Goal: Task Accomplishment & Management: Manage account settings

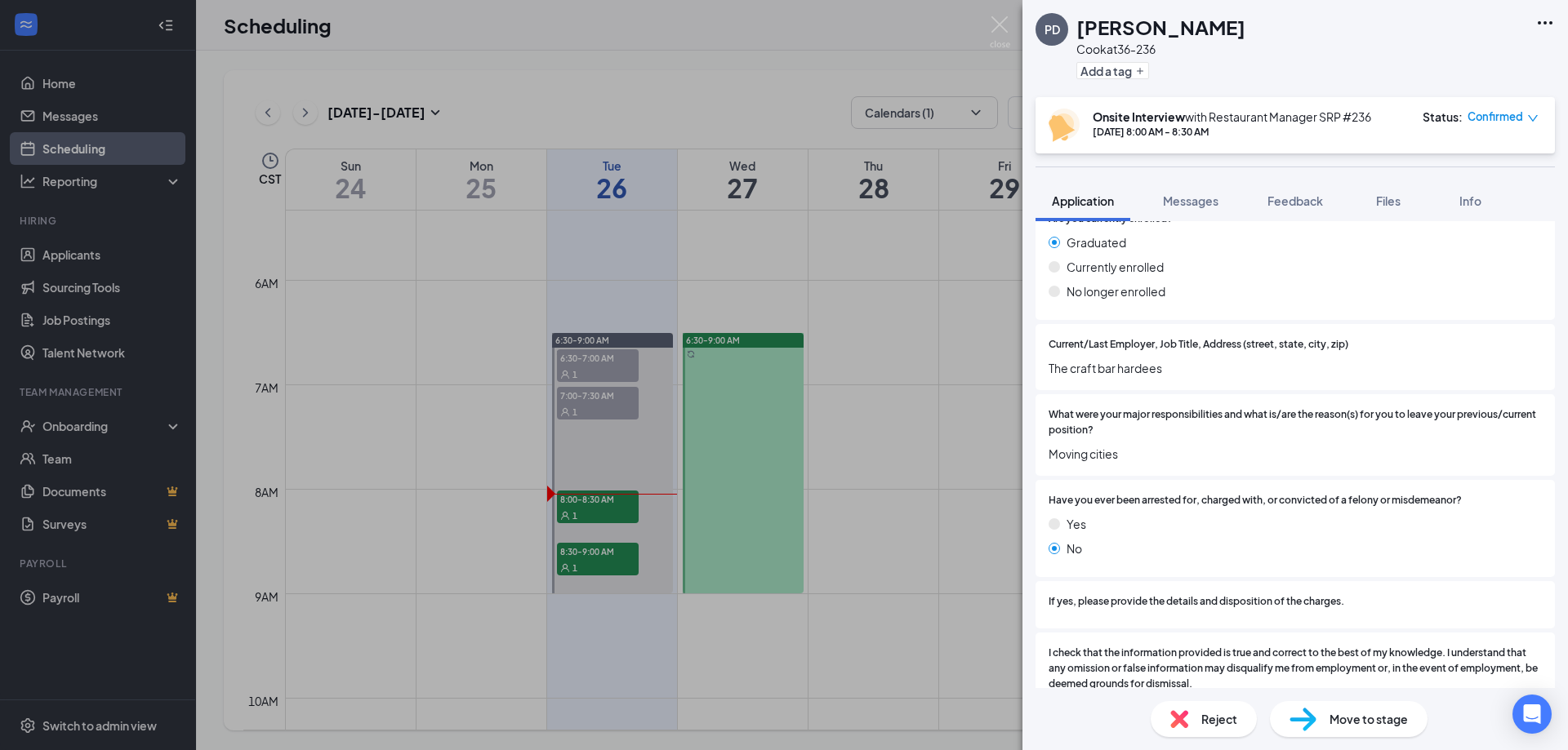
scroll to position [1373, 0]
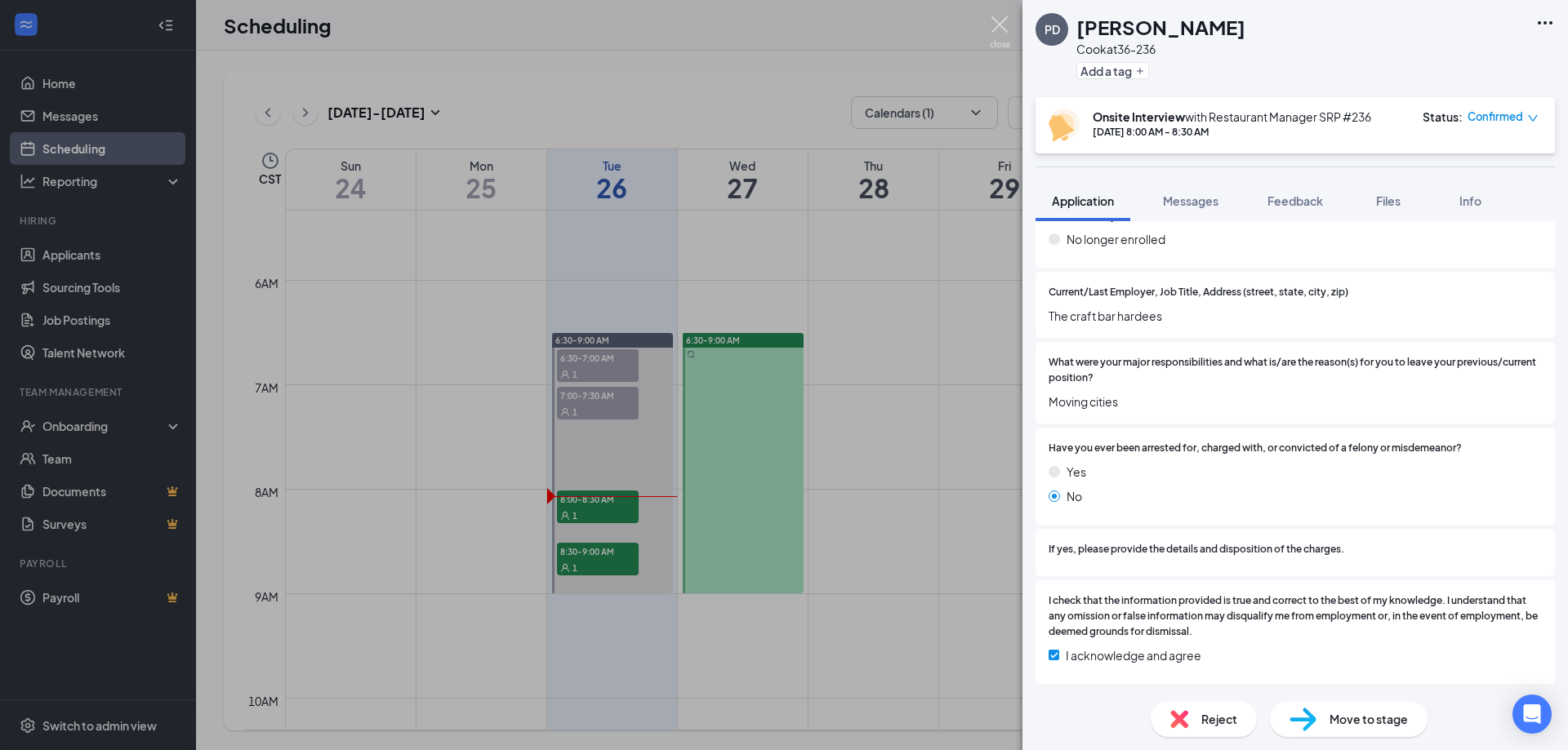
click at [994, 25] on img at bounding box center [1000, 32] width 21 height 32
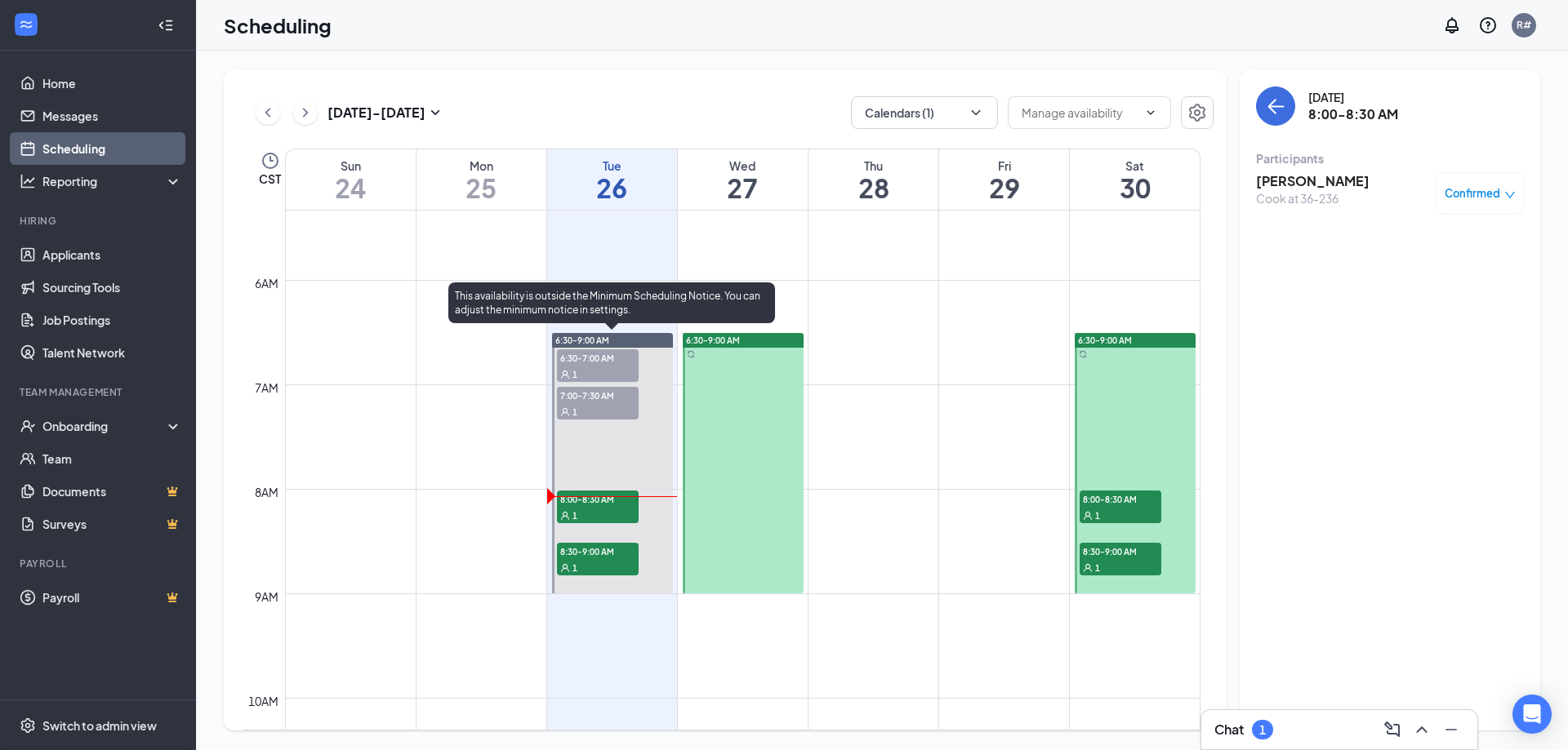
click at [592, 550] on span "8:30-9:00 AM" at bounding box center [597, 551] width 81 height 16
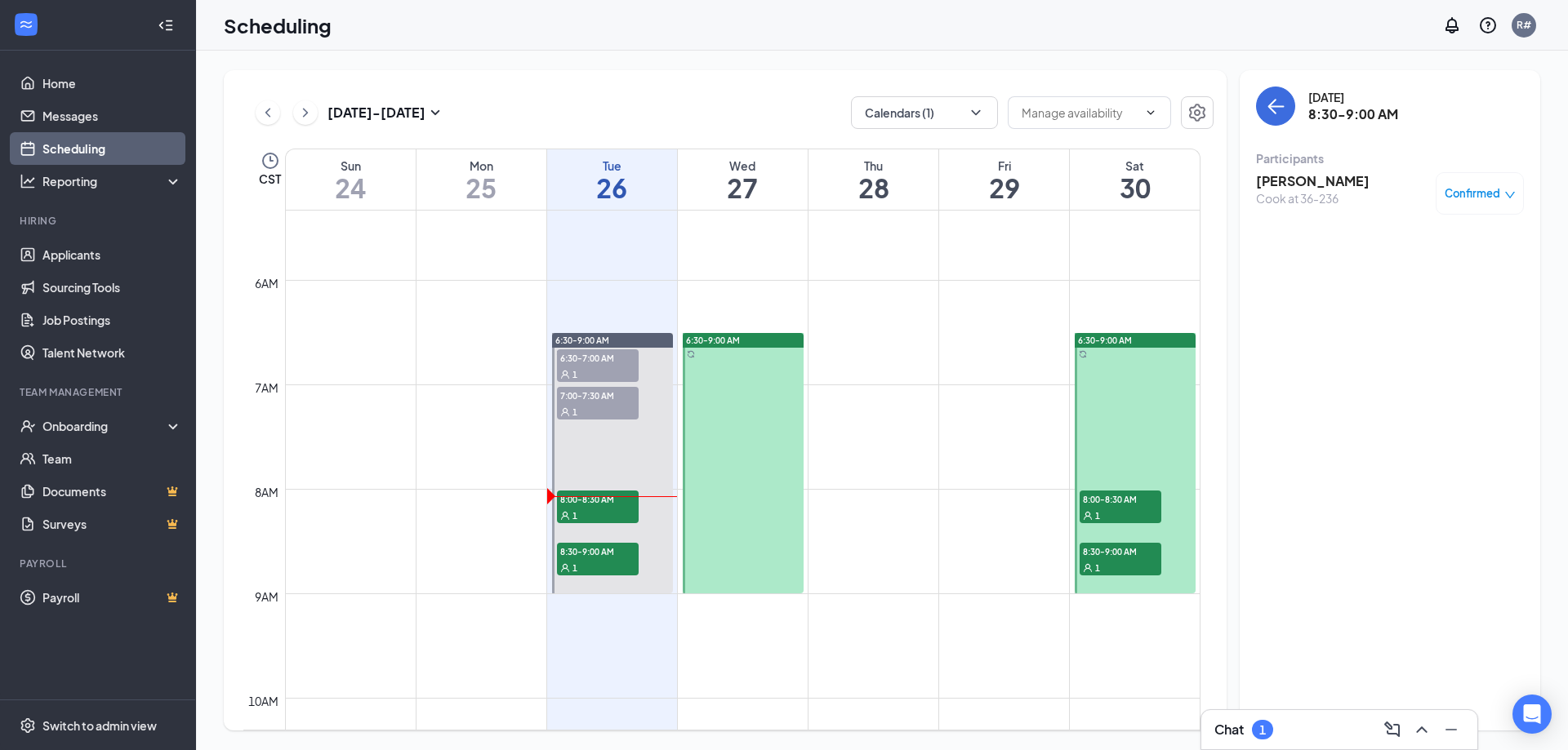
click at [1299, 181] on h3 "[PERSON_NAME]" at bounding box center [1313, 182] width 113 height 18
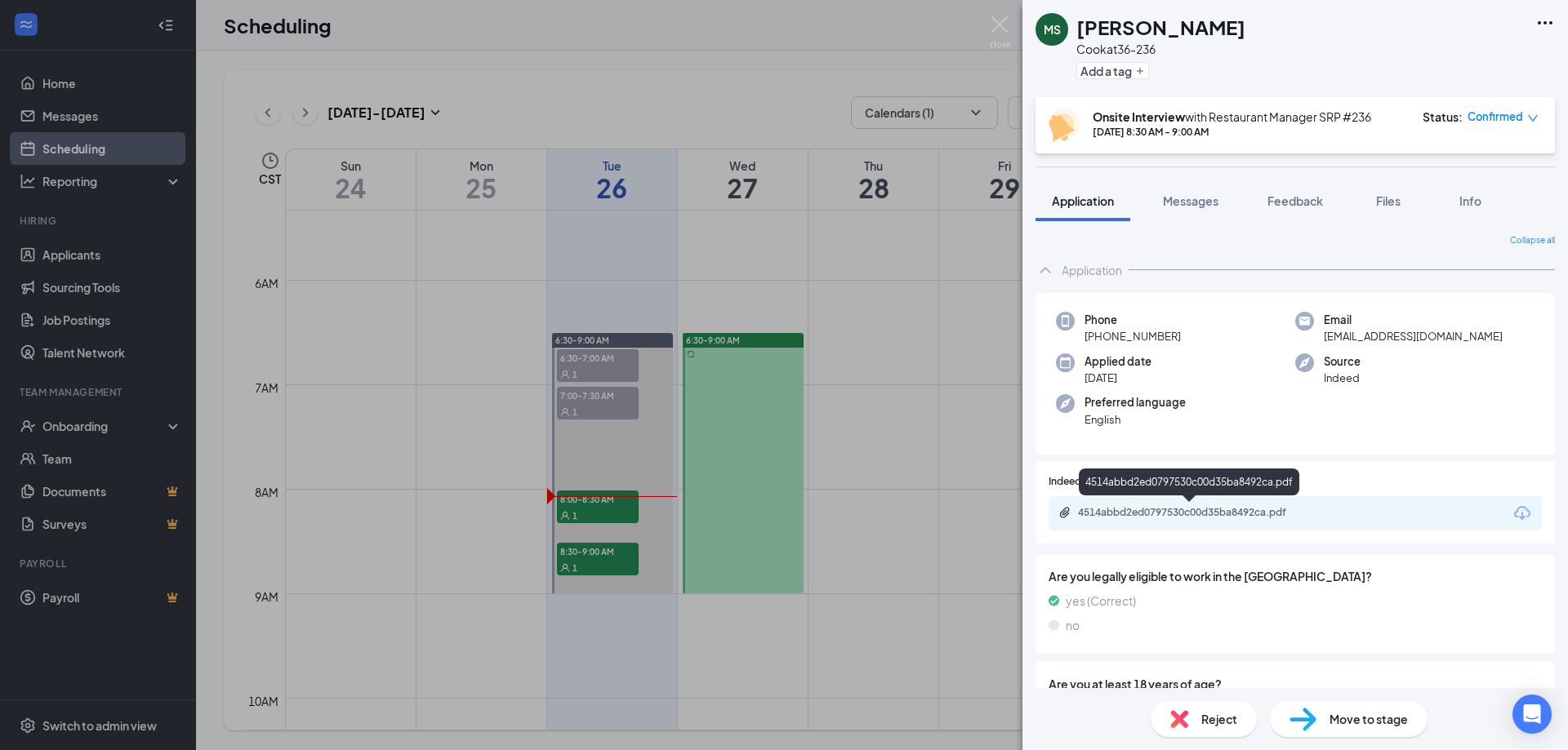
click at [1252, 509] on div "4514abbd2ed0797530c00d35ba8492ca.pdf" at bounding box center [1192, 512] width 228 height 13
click at [999, 32] on img at bounding box center [1000, 32] width 21 height 32
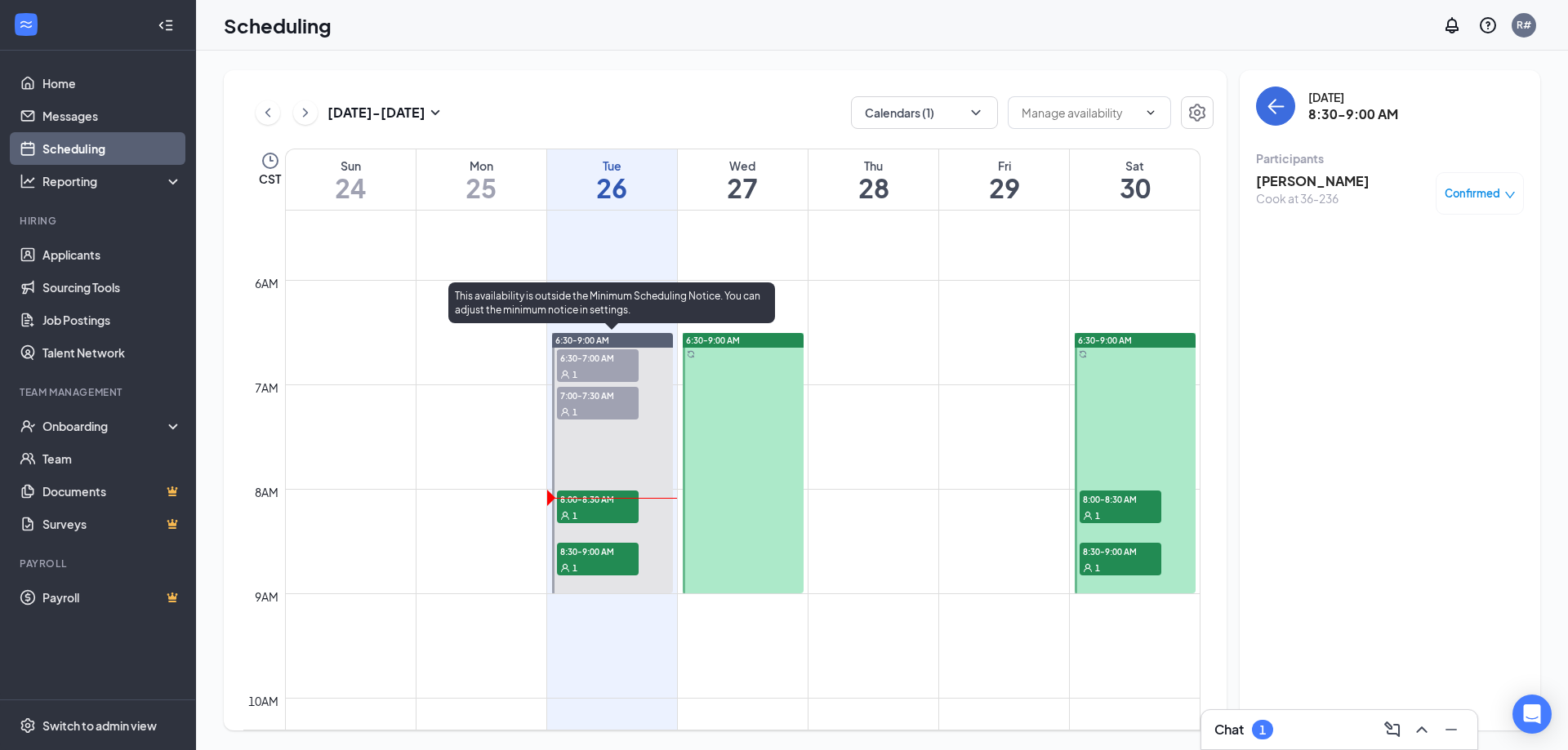
click at [621, 501] on span "8:00-8:30 AM" at bounding box center [597, 499] width 81 height 16
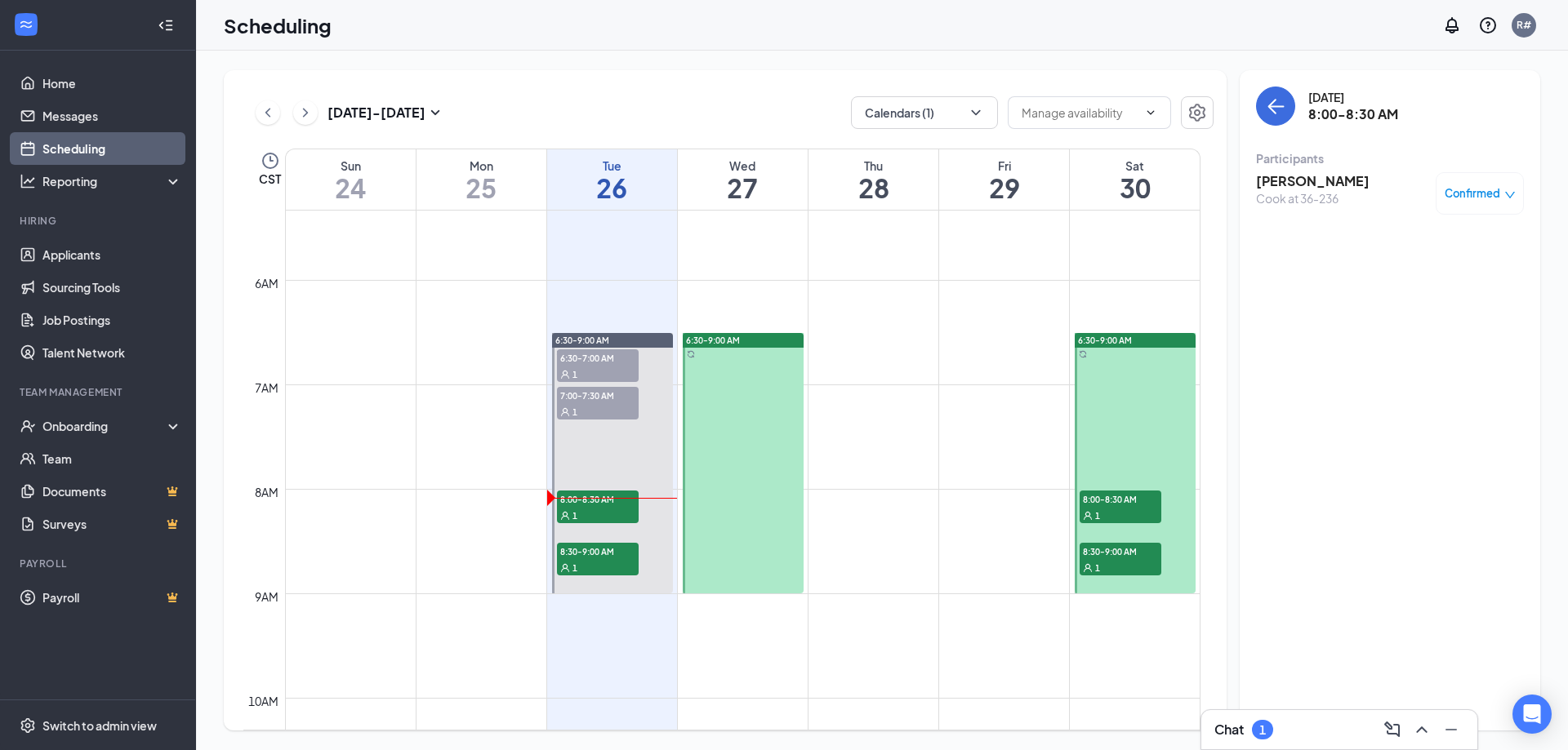
click at [1270, 185] on h3 "[PERSON_NAME]" at bounding box center [1313, 182] width 113 height 18
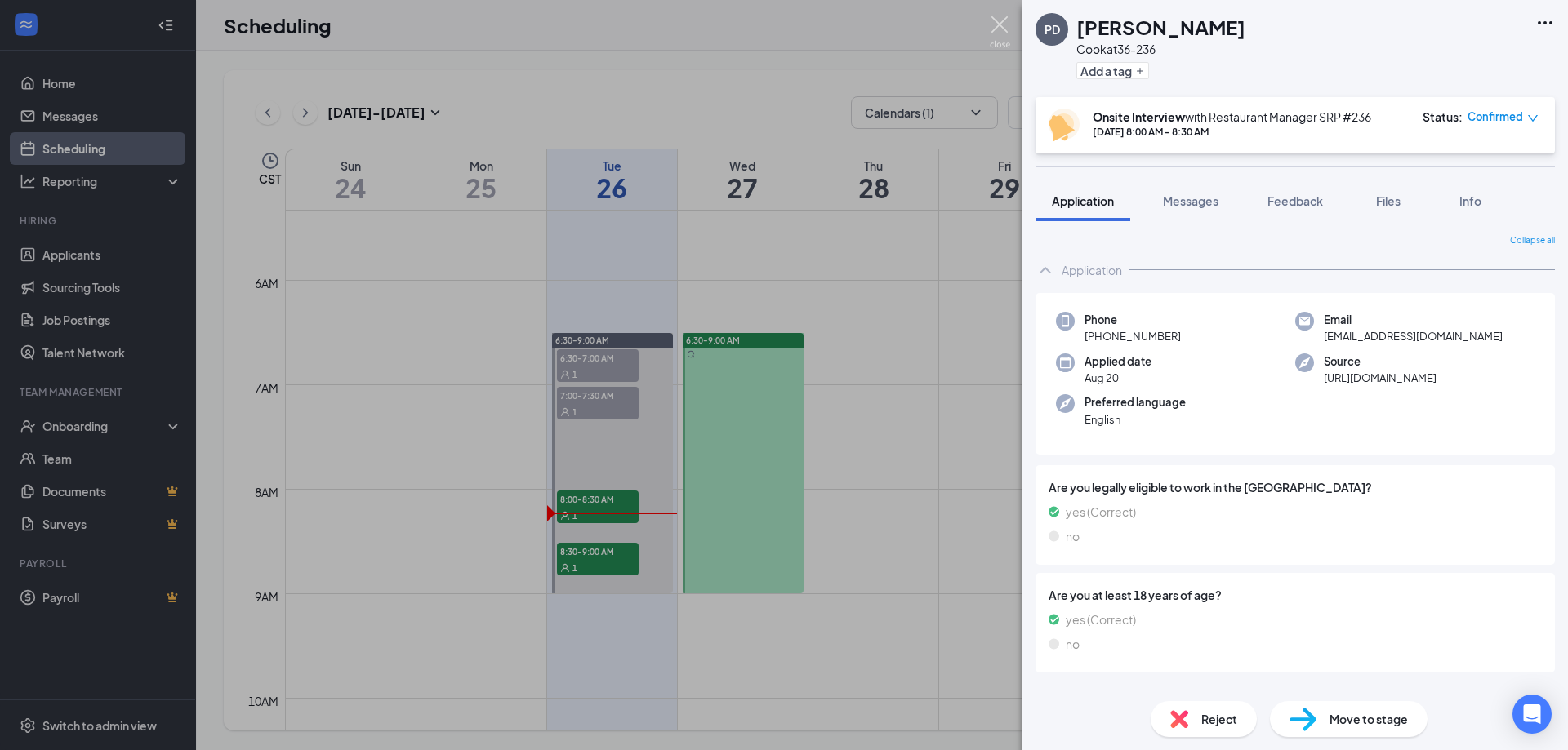
click at [1004, 21] on img at bounding box center [1000, 32] width 21 height 32
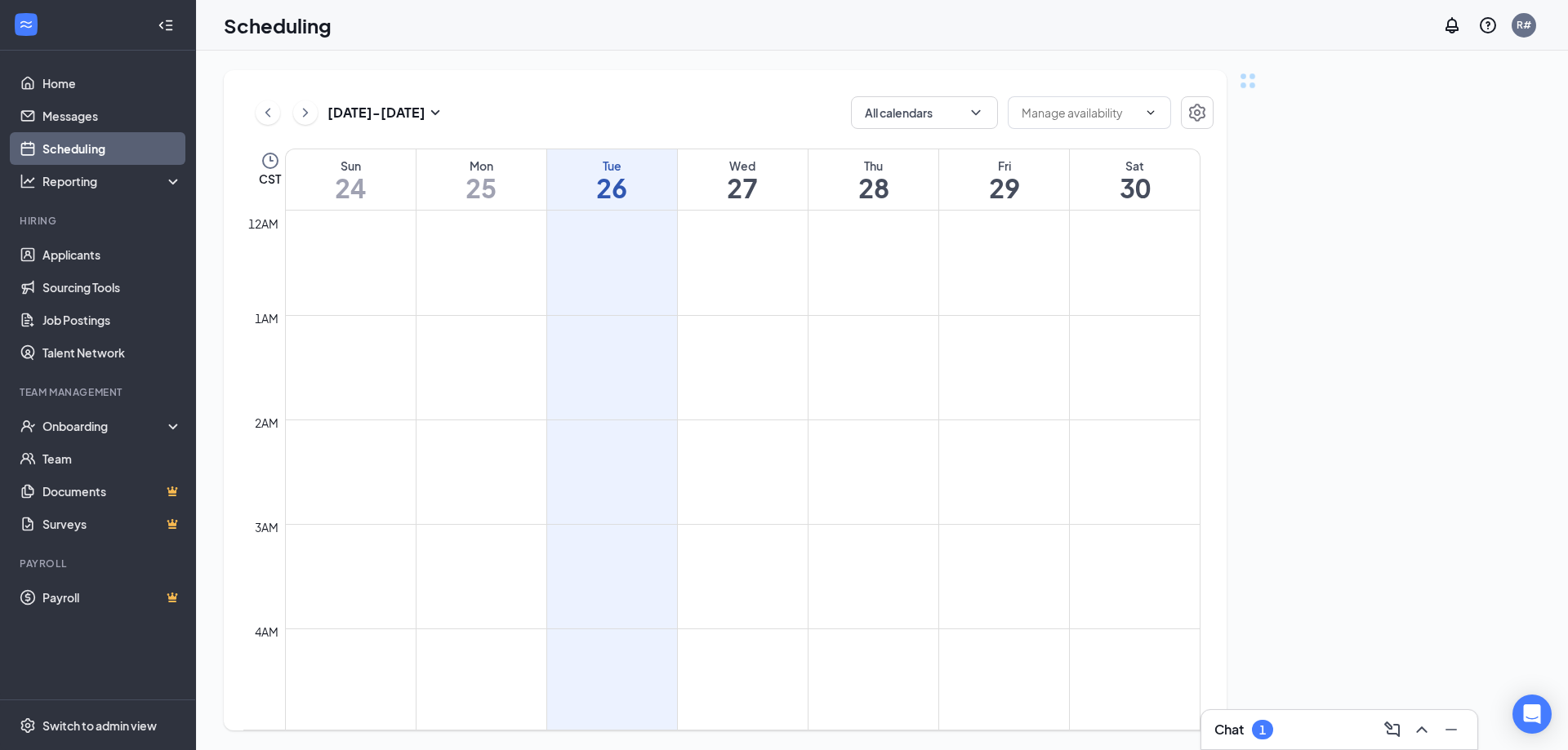
scroll to position [803, 0]
